Goal: Use online tool/utility: Use online tool/utility

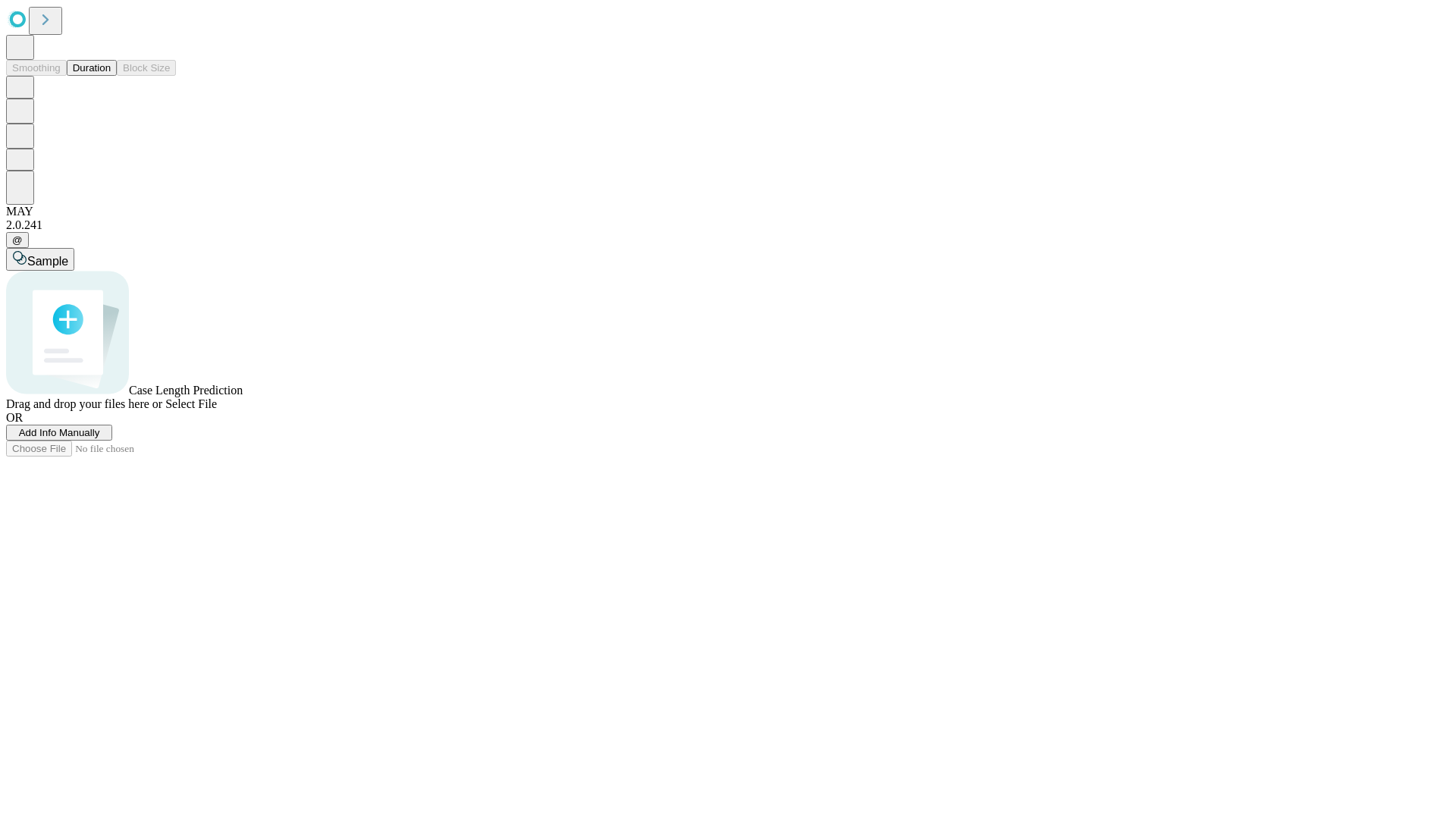
click at [111, 76] on button "Duration" at bounding box center [92, 67] width 50 height 16
click at [217, 410] on span "Select File" at bounding box center [190, 403] width 51 height 13
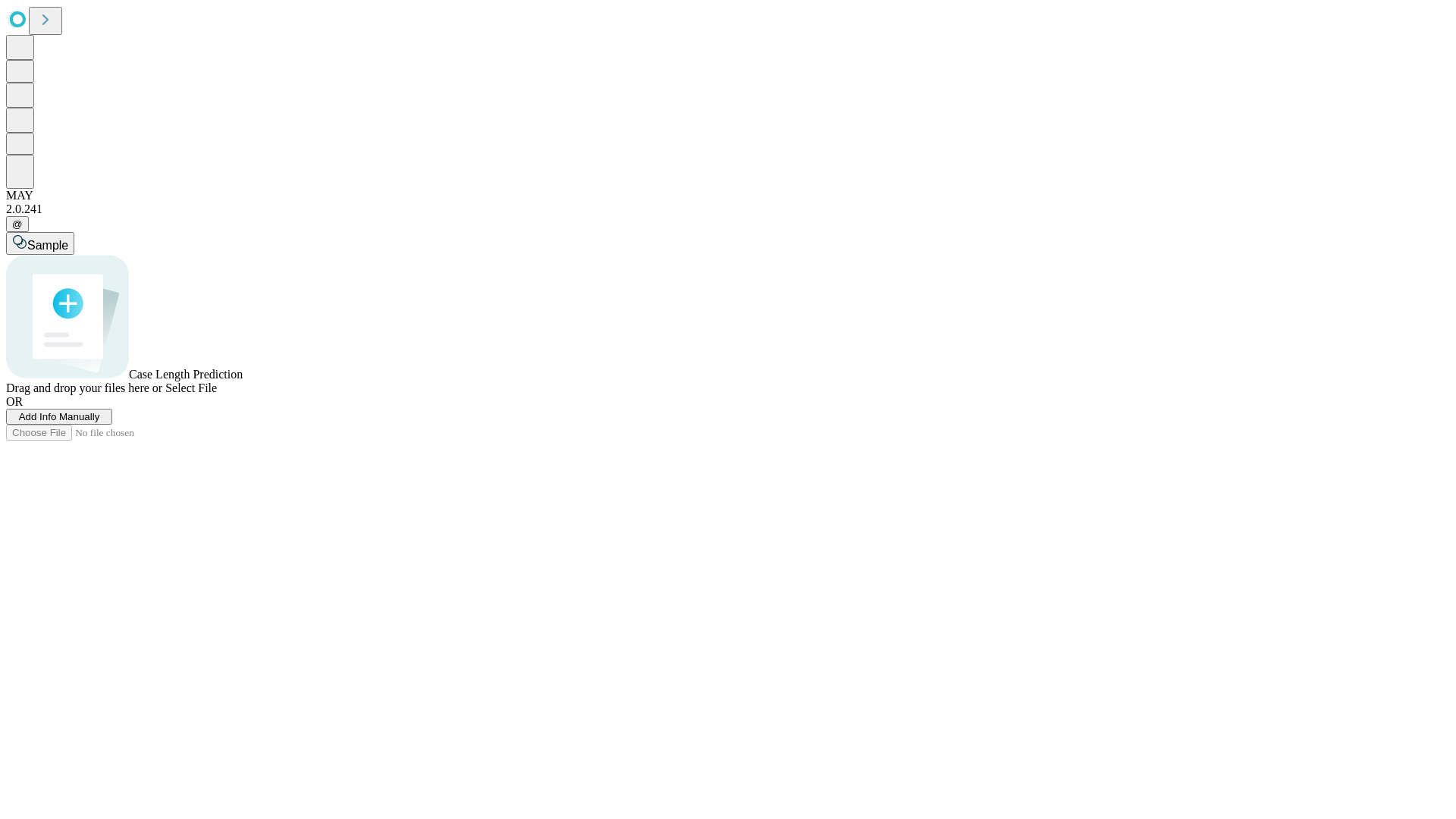
click at [217, 394] on span "Select File" at bounding box center [190, 387] width 51 height 13
